Goal: Task Accomplishment & Management: Manage account settings

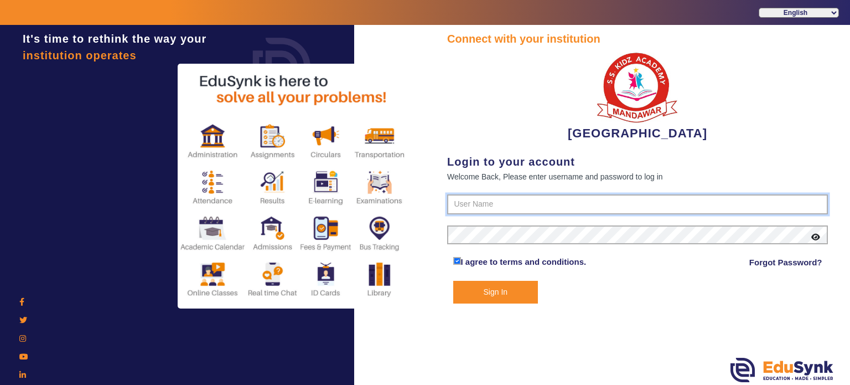
click at [495, 204] on input "text" at bounding box center [637, 204] width 381 height 20
type input "9928895959"
click at [453, 281] on button "Sign In" at bounding box center [495, 292] width 85 height 23
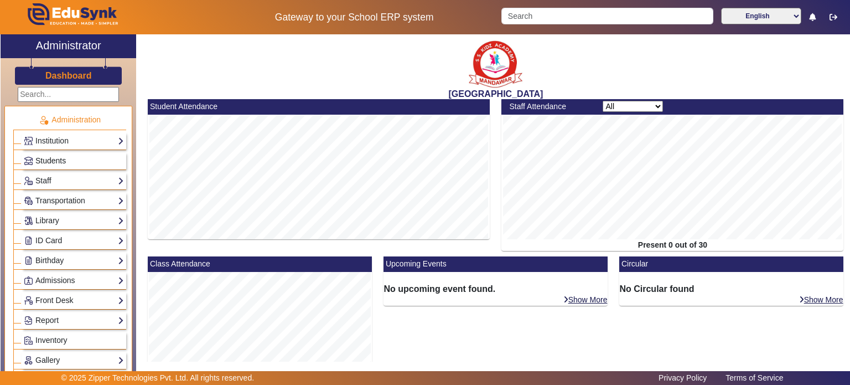
click at [74, 158] on link "Students" at bounding box center [74, 160] width 100 height 13
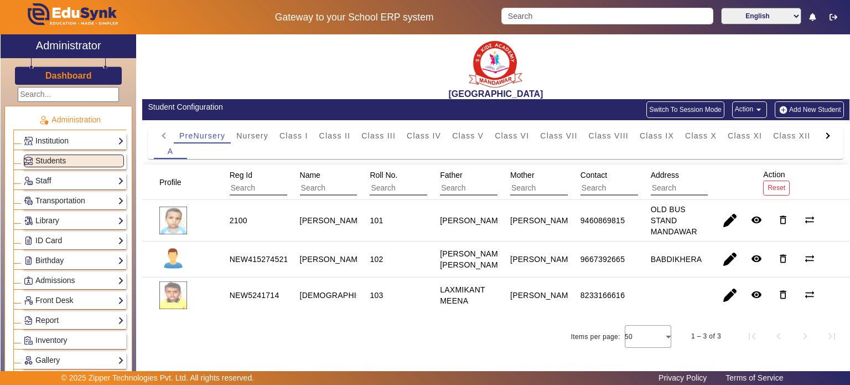
click at [754, 107] on mat-icon "arrow_drop_down" at bounding box center [758, 109] width 11 height 11
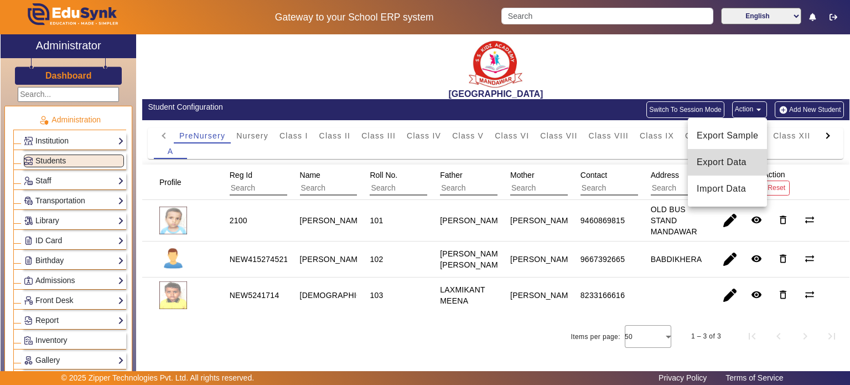
click at [722, 159] on span "Export Data" at bounding box center [727, 162] width 61 height 13
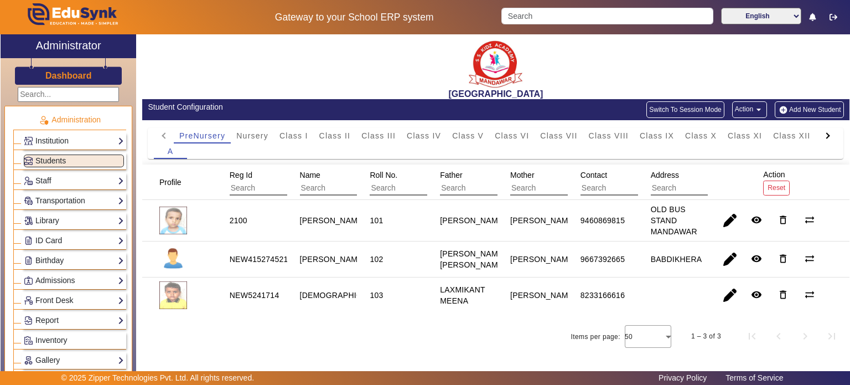
click at [682, 110] on button "Switch To Session Mode" at bounding box center [686, 109] width 78 height 17
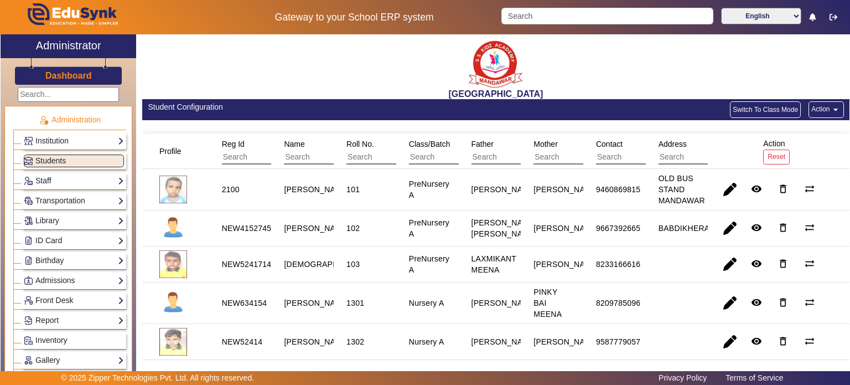
click at [809, 113] on button "Action arrow_drop_down" at bounding box center [826, 109] width 35 height 17
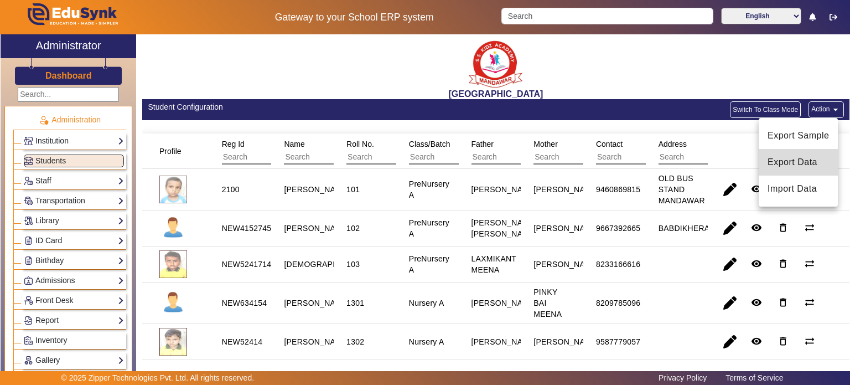
click at [784, 161] on span "Export Data" at bounding box center [798, 162] width 61 height 13
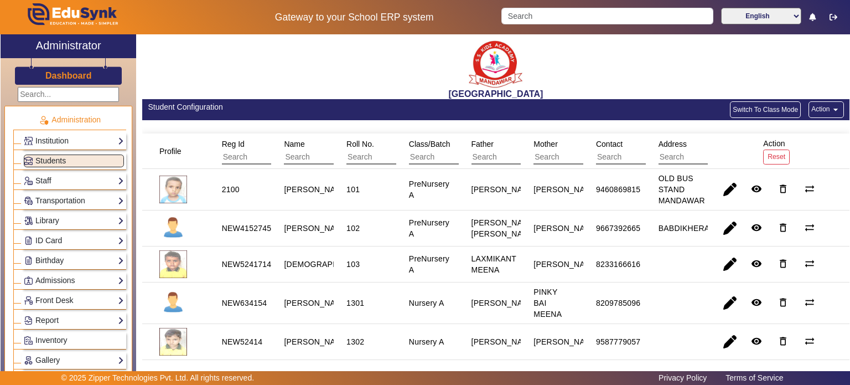
click at [749, 105] on button "Switch To Class Mode" at bounding box center [765, 109] width 71 height 17
